Goal: Task Accomplishment & Management: Complete application form

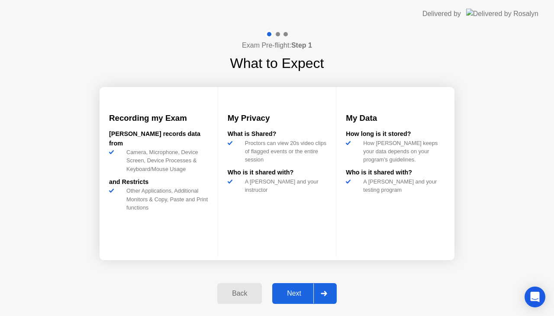
click at [289, 296] on div "Next" at bounding box center [294, 294] width 39 height 8
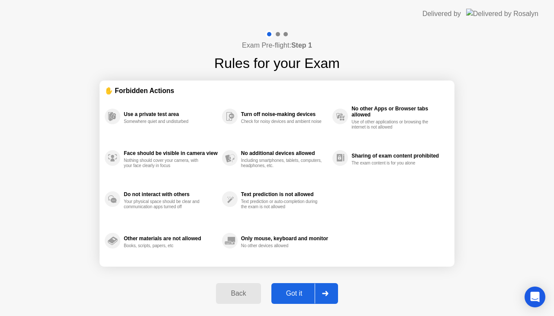
click at [289, 296] on div "Got it" at bounding box center [294, 294] width 41 height 8
select select "Available cameras"
select select "Available speakers"
select select "Available microphones"
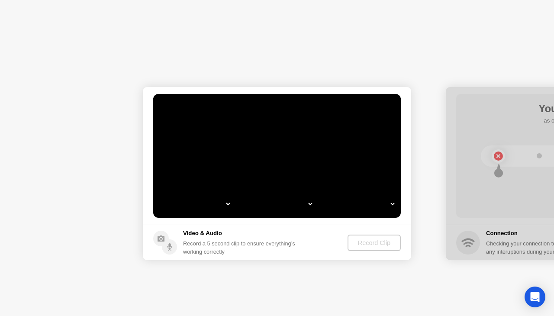
select select "*"
select select "**********"
select select "*******"
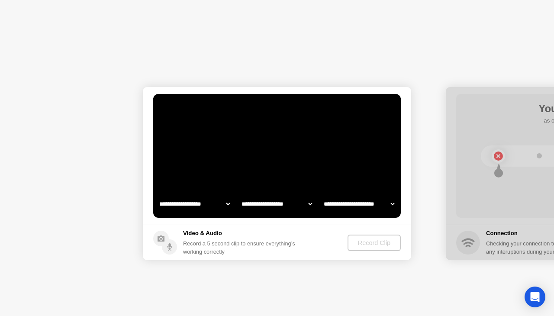
select select "*******"
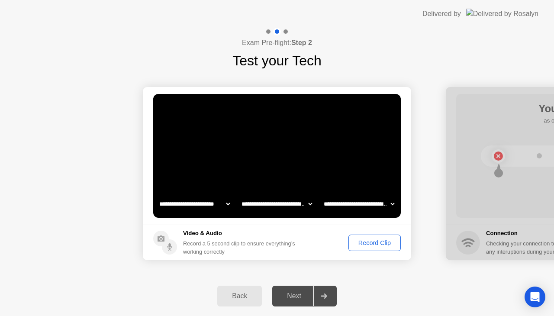
click at [371, 246] on div "Record Clip" at bounding box center [375, 242] width 46 height 7
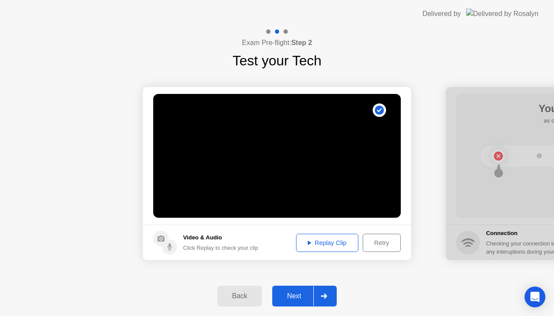
click at [329, 245] on div "Replay Clip" at bounding box center [327, 242] width 56 height 7
click at [297, 297] on div "Next" at bounding box center [294, 296] width 39 height 8
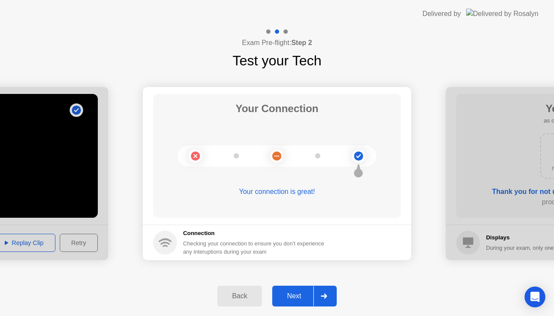
click at [297, 297] on div "Next" at bounding box center [294, 296] width 39 height 8
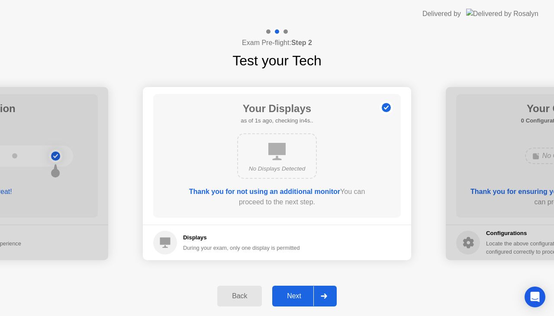
click at [297, 297] on div "Next" at bounding box center [294, 296] width 39 height 8
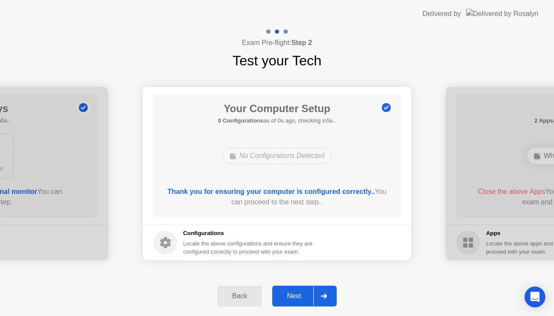
click at [297, 297] on div "Next" at bounding box center [294, 296] width 39 height 8
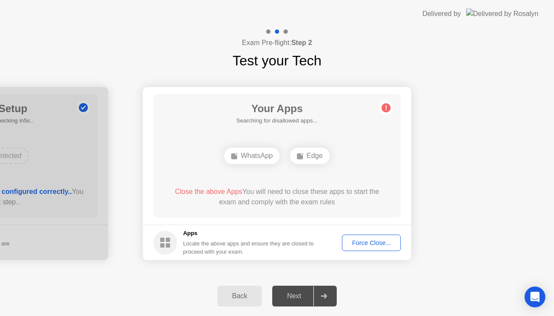
click at [371, 244] on div "Force Close..." at bounding box center [371, 242] width 53 height 7
click at [368, 242] on div "Force Close..." at bounding box center [371, 242] width 53 height 7
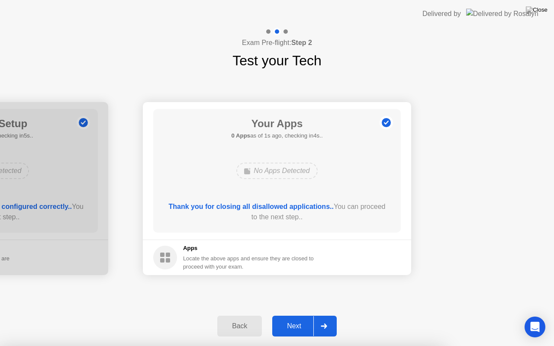
click at [293, 316] on div "Next" at bounding box center [294, 327] width 39 height 8
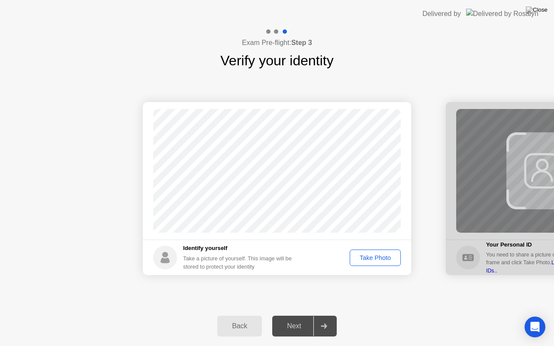
click at [385, 255] on div "Take Photo" at bounding box center [375, 258] width 45 height 7
click at [327, 316] on icon at bounding box center [324, 326] width 6 height 5
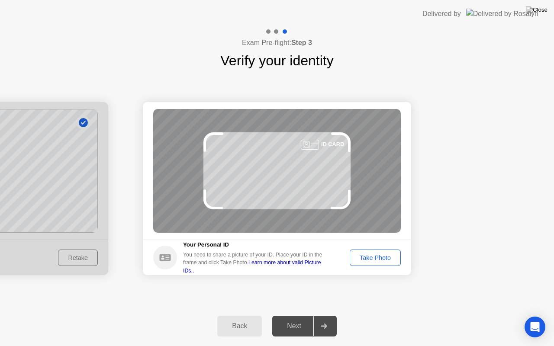
click at [381, 255] on div "Take Photo" at bounding box center [375, 258] width 45 height 7
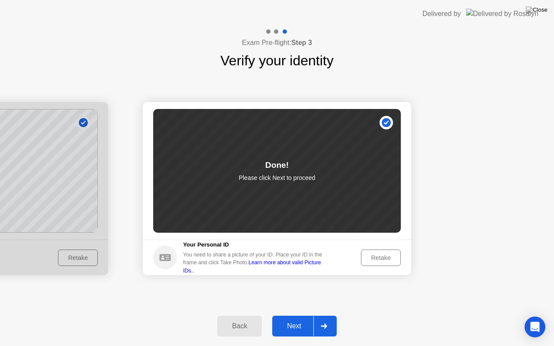
click at [294, 316] on div "Next" at bounding box center [294, 327] width 39 height 8
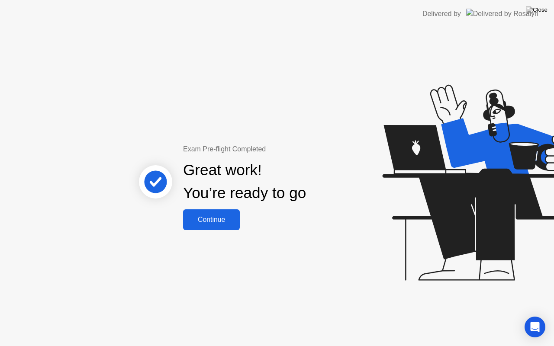
click at [214, 222] on div "Continue" at bounding box center [212, 220] width 52 height 8
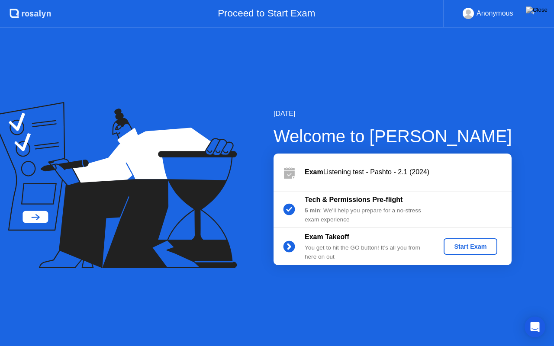
click at [467, 247] on div "Start Exam" at bounding box center [470, 246] width 46 height 7
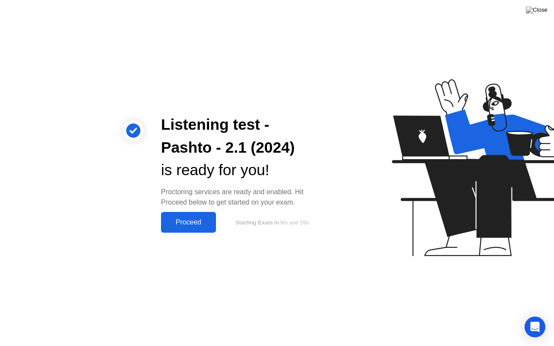
click at [189, 223] on div "Proceed" at bounding box center [189, 223] width 50 height 8
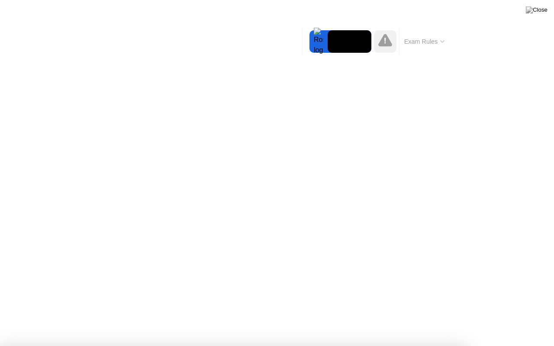
click at [345, 316] on div at bounding box center [277, 346] width 554 height 0
click at [399, 316] on div at bounding box center [277, 346] width 554 height 0
drag, startPoint x: 387, startPoint y: 13, endPoint x: 190, endPoint y: 11, distance: 197.0
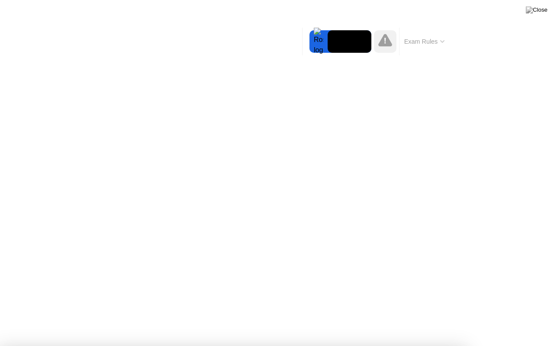
click at [386, 316] on div at bounding box center [277, 346] width 554 height 0
click at [126, 316] on div at bounding box center [277, 346] width 554 height 0
click at [341, 316] on div at bounding box center [277, 346] width 554 height 0
click at [453, 316] on div at bounding box center [277, 346] width 554 height 0
drag, startPoint x: 431, startPoint y: 16, endPoint x: 418, endPoint y: 16, distance: 12.6
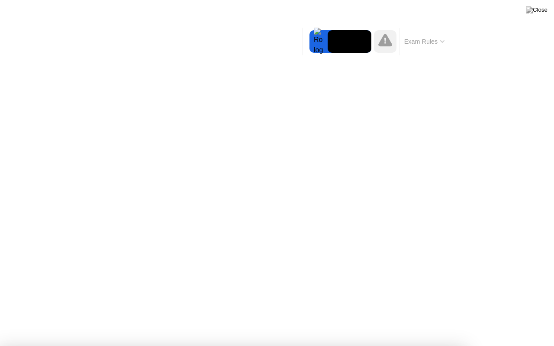
click at [423, 316] on div at bounding box center [277, 346] width 554 height 0
click at [21, 316] on div at bounding box center [277, 346] width 554 height 0
click at [26, 316] on div at bounding box center [277, 346] width 554 height 0
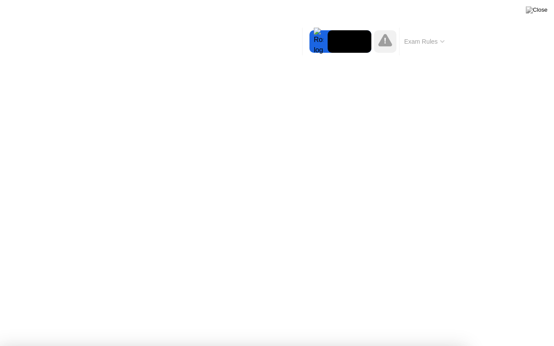
click at [303, 316] on div at bounding box center [277, 346] width 554 height 0
click at [445, 316] on div at bounding box center [277, 346] width 554 height 0
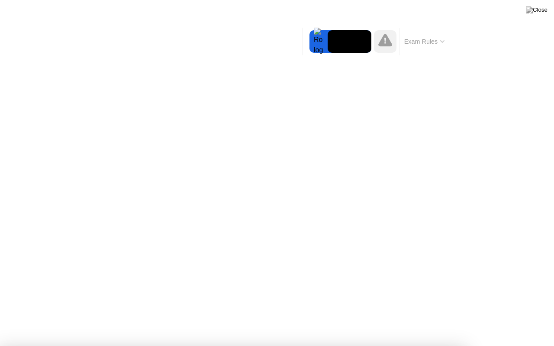
click at [444, 42] on icon at bounding box center [442, 41] width 4 height 3
click at [444, 42] on icon at bounding box center [442, 42] width 3 height 2
click at [444, 42] on icon at bounding box center [442, 41] width 4 height 3
click at [426, 39] on button "Exam Rules" at bounding box center [425, 42] width 46 height 8
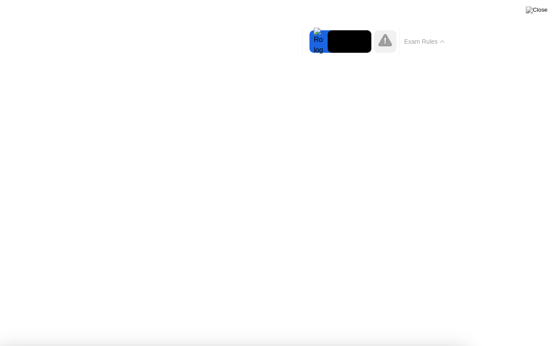
click at [424, 41] on button "Exam Rules" at bounding box center [425, 42] width 46 height 8
click at [402, 38] on button "Exam Rules" at bounding box center [425, 42] width 46 height 8
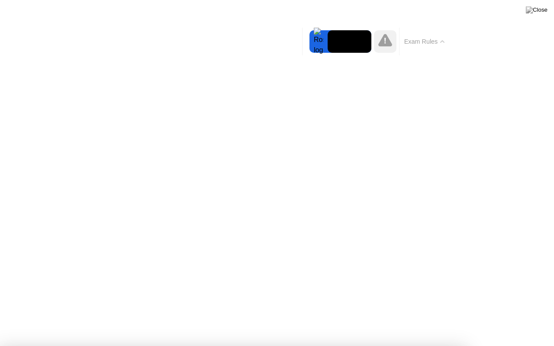
click at [402, 38] on button "Exam Rules" at bounding box center [425, 42] width 46 height 8
click at [443, 42] on icon at bounding box center [442, 42] width 3 height 2
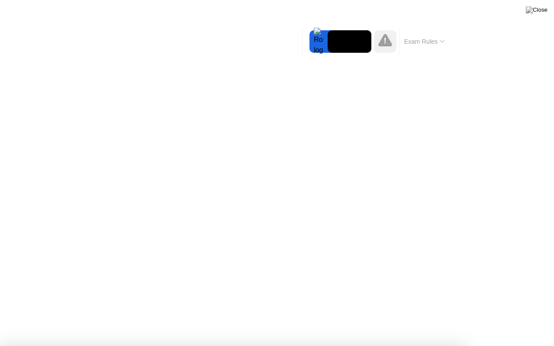
drag, startPoint x: 451, startPoint y: 104, endPoint x: 367, endPoint y: 166, distance: 104.4
click at [233, 316] on div at bounding box center [277, 346] width 554 height 0
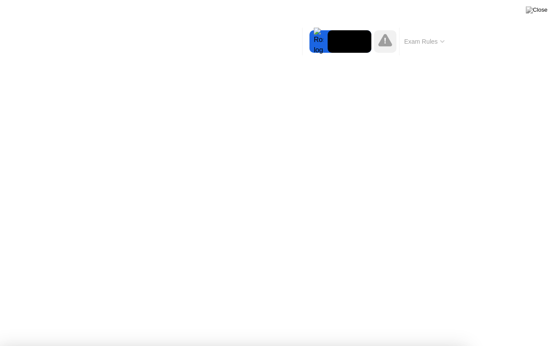
click at [332, 316] on div at bounding box center [277, 346] width 554 height 0
click at [386, 44] on icon at bounding box center [385, 40] width 14 height 13
click at [384, 42] on icon at bounding box center [385, 41] width 2 height 6
click at [317, 48] on div at bounding box center [319, 41] width 18 height 23
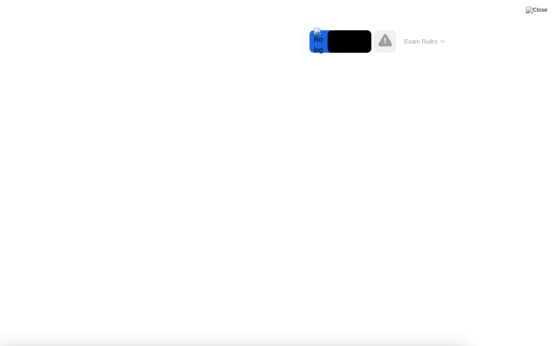
click at [293, 316] on div at bounding box center [277, 346] width 554 height 0
drag, startPoint x: 115, startPoint y: 42, endPoint x: 190, endPoint y: 107, distance: 99.1
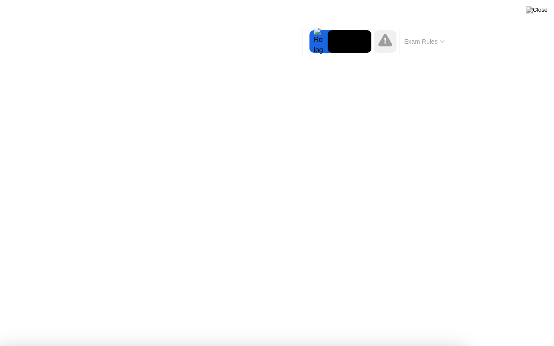
click at [440, 42] on icon at bounding box center [442, 41] width 4 height 3
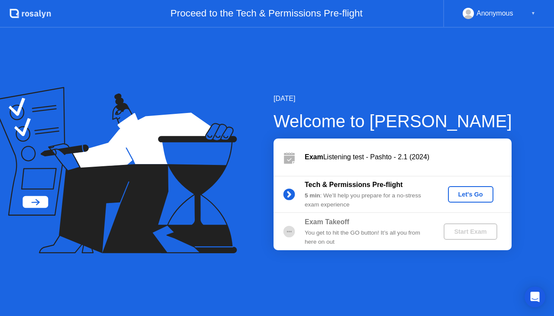
click at [481, 197] on div "Let's Go" at bounding box center [471, 194] width 39 height 7
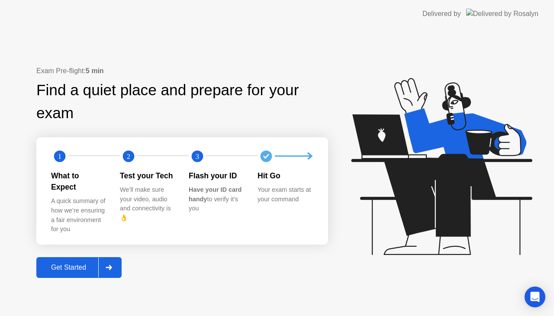
click at [72, 264] on div "Get Started" at bounding box center [68, 268] width 59 height 8
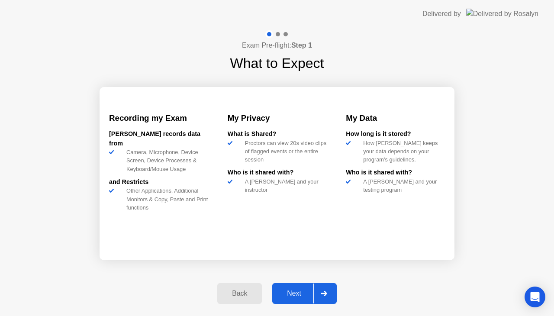
click at [239, 296] on div "Back" at bounding box center [239, 294] width 39 height 8
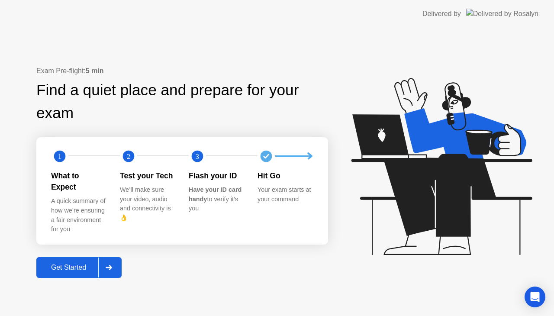
click at [71, 264] on div "Get Started" at bounding box center [68, 268] width 59 height 8
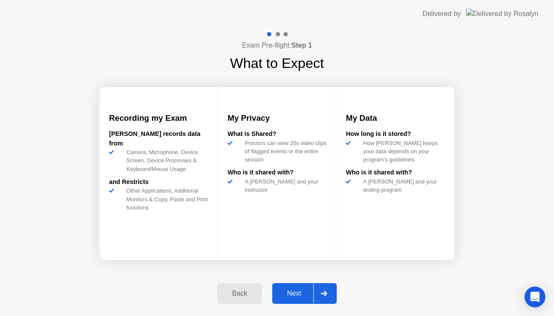
click at [290, 294] on div "Next" at bounding box center [294, 294] width 39 height 8
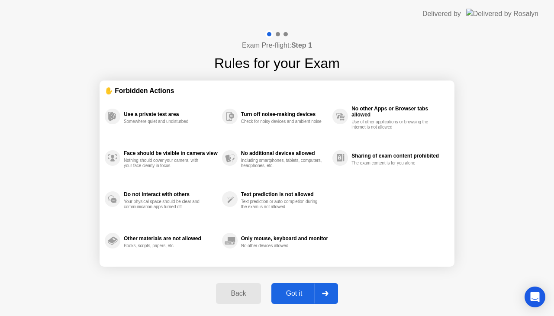
click at [297, 291] on div "Got it" at bounding box center [294, 294] width 41 height 8
select select "**********"
select select "*******"
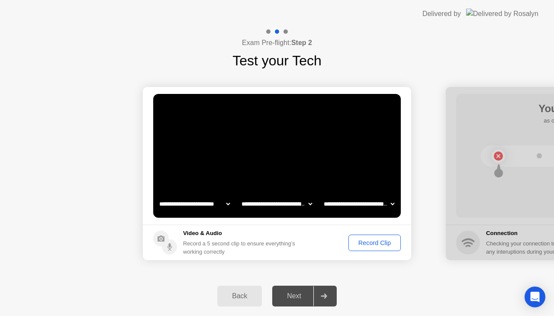
click at [359, 242] on div "Record Clip" at bounding box center [375, 242] width 46 height 7
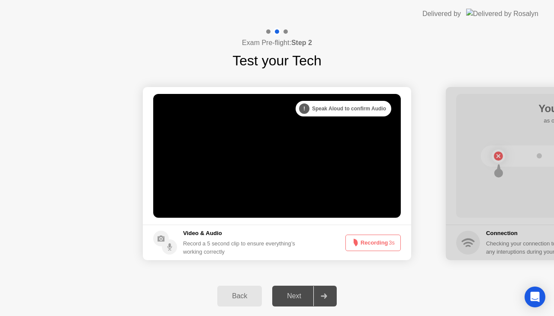
click at [359, 242] on button "Recording 3s" at bounding box center [373, 243] width 55 height 16
click at [365, 242] on button "Recording 0s" at bounding box center [373, 243] width 55 height 16
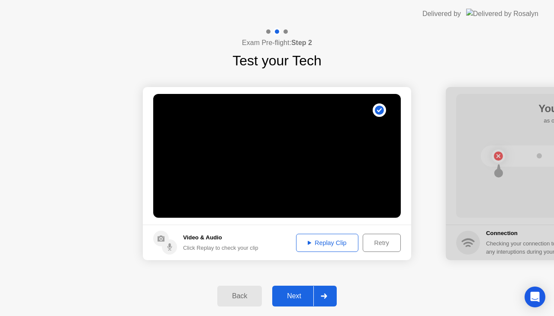
click at [333, 234] on button "Replay Clip" at bounding box center [327, 243] width 62 height 18
click at [291, 300] on div "Next" at bounding box center [294, 296] width 39 height 8
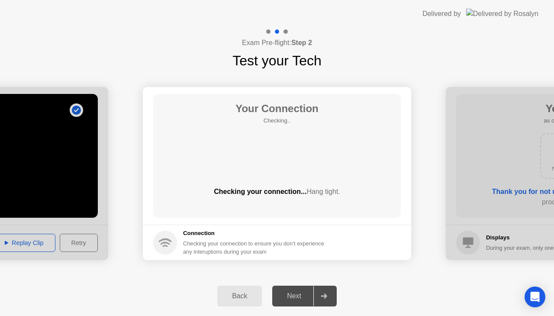
click at [293, 298] on div "Next" at bounding box center [294, 296] width 39 height 8
click at [297, 297] on div "Next" at bounding box center [294, 296] width 39 height 8
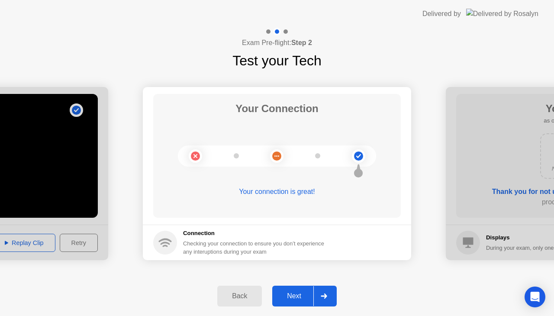
click at [297, 297] on div "Next" at bounding box center [294, 296] width 39 height 8
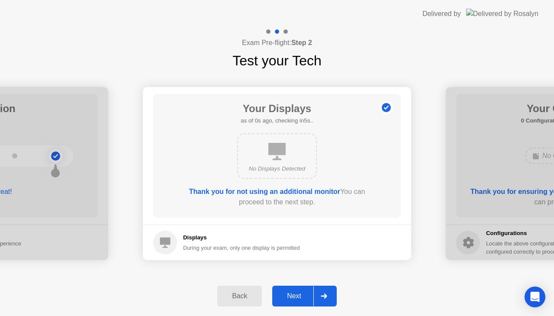
click at [297, 297] on div "Next" at bounding box center [294, 296] width 39 height 8
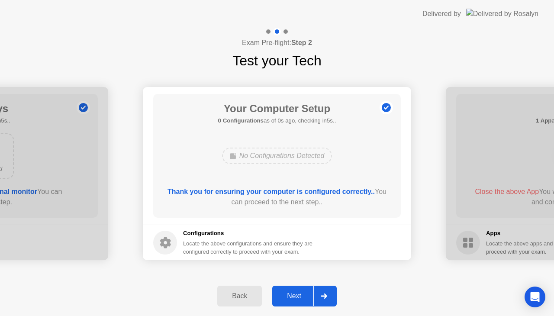
click at [297, 297] on div "Next" at bounding box center [294, 296] width 39 height 8
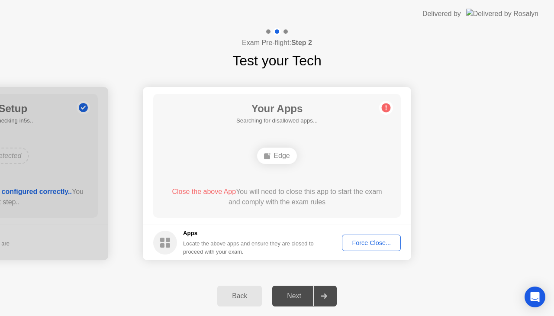
click at [376, 236] on button "Force Close..." at bounding box center [371, 243] width 59 height 16
click at [294, 298] on div "Next" at bounding box center [294, 296] width 39 height 8
click at [375, 245] on div "Force Close..." at bounding box center [371, 242] width 53 height 7
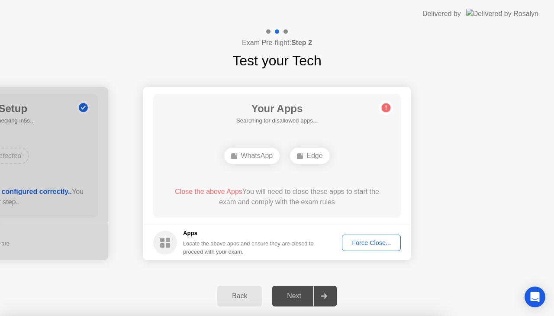
click at [286, 296] on div "Next" at bounding box center [294, 296] width 39 height 8
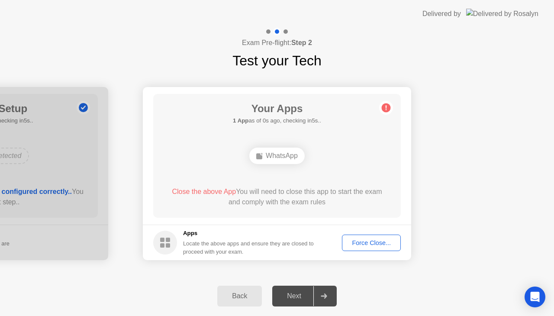
click at [380, 242] on div "Force Close..." at bounding box center [371, 242] width 53 height 7
click at [300, 296] on div "Next" at bounding box center [294, 296] width 39 height 8
click at [295, 293] on div "Next" at bounding box center [294, 296] width 39 height 8
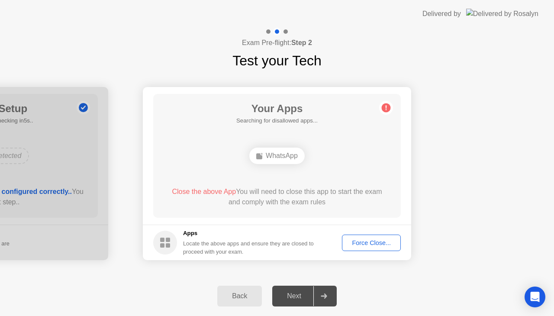
drag, startPoint x: 387, startPoint y: 236, endPoint x: 387, endPoint y: 246, distance: 10.0
click at [388, 236] on button "Force Close..." at bounding box center [371, 243] width 59 height 16
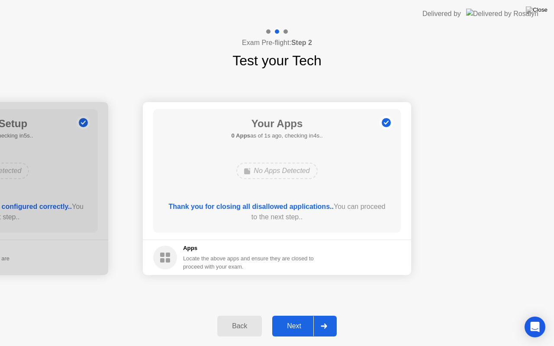
click at [291, 316] on div "Next" at bounding box center [294, 327] width 39 height 8
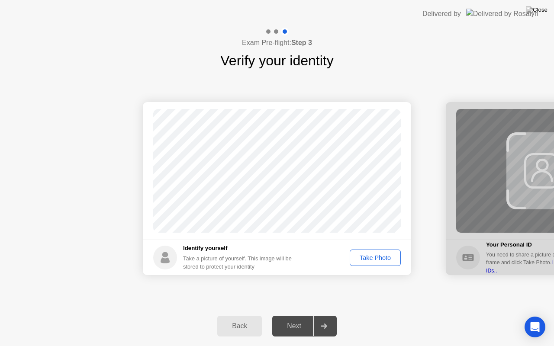
click at [365, 257] on div "Take Photo" at bounding box center [375, 258] width 45 height 7
click at [300, 316] on div "Next" at bounding box center [294, 327] width 39 height 8
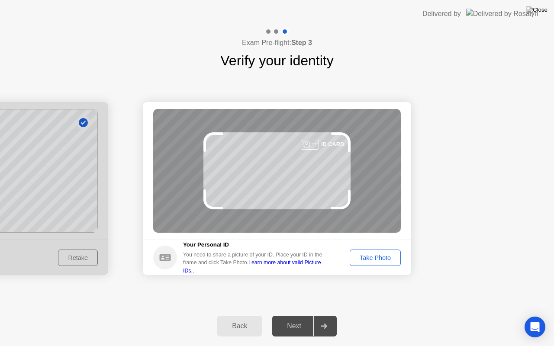
click at [370, 260] on div "Take Photo" at bounding box center [375, 258] width 45 height 7
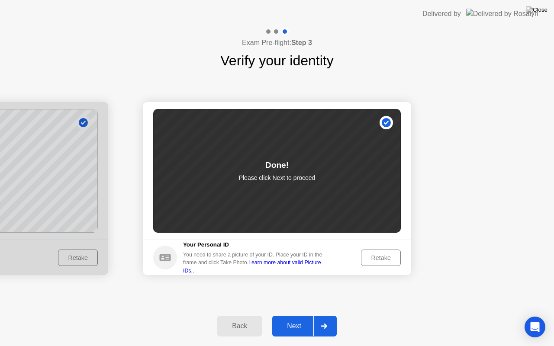
click at [289, 316] on div "Next" at bounding box center [294, 327] width 39 height 8
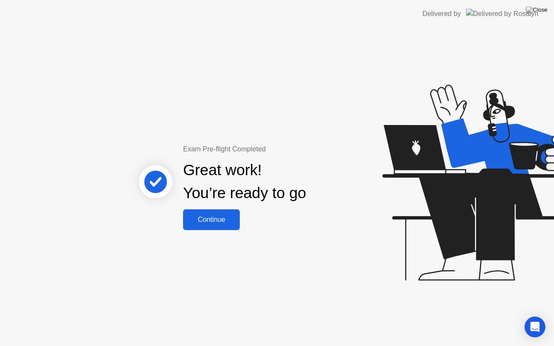
click at [209, 219] on div "Continue" at bounding box center [212, 220] width 52 height 8
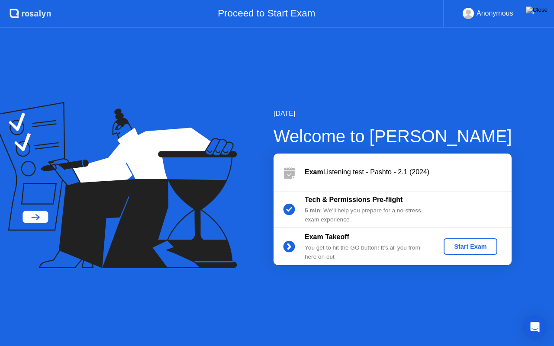
click at [481, 243] on div "Start Exam" at bounding box center [470, 246] width 46 height 7
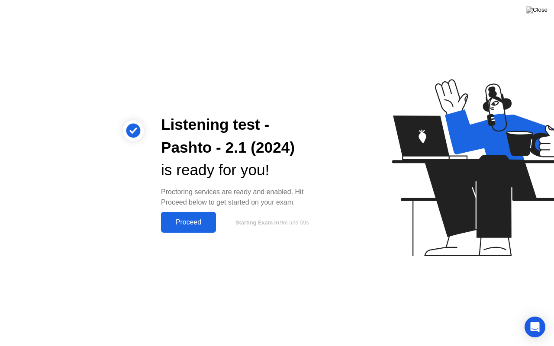
click at [193, 219] on div "Proceed" at bounding box center [189, 223] width 50 height 8
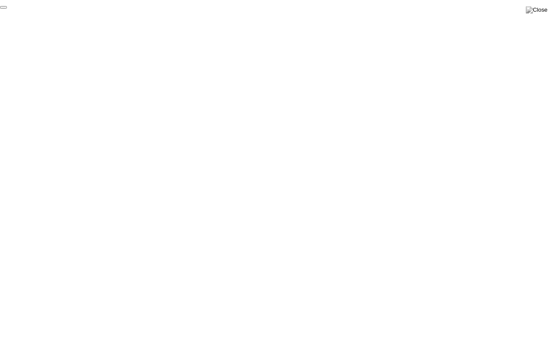
click div "End Proctoring Session"
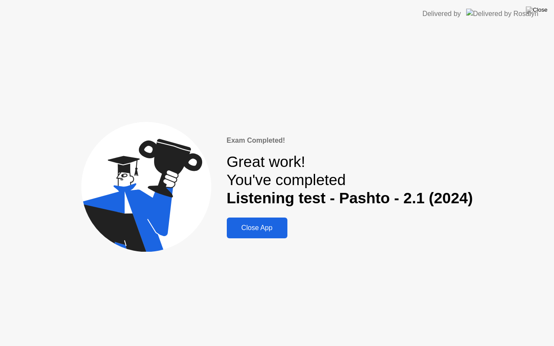
click at [251, 221] on button "Close App" at bounding box center [257, 228] width 61 height 21
